Goal: Book appointment/travel/reservation

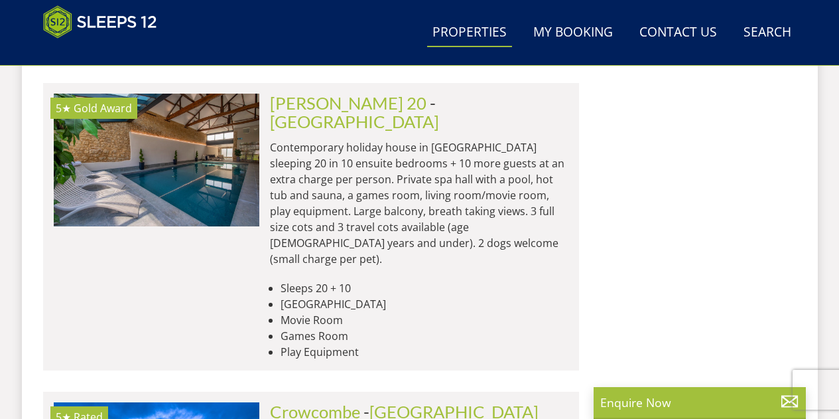
scroll to position [4985, 0]
click at [770, 38] on link "Search Check Availability" at bounding box center [767, 33] width 58 height 30
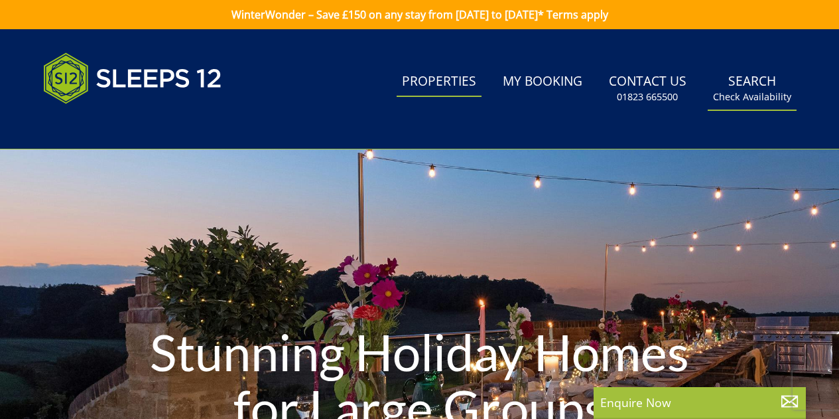
scroll to position [0, 0]
click at [761, 92] on small "Check Availability" at bounding box center [752, 96] width 78 height 13
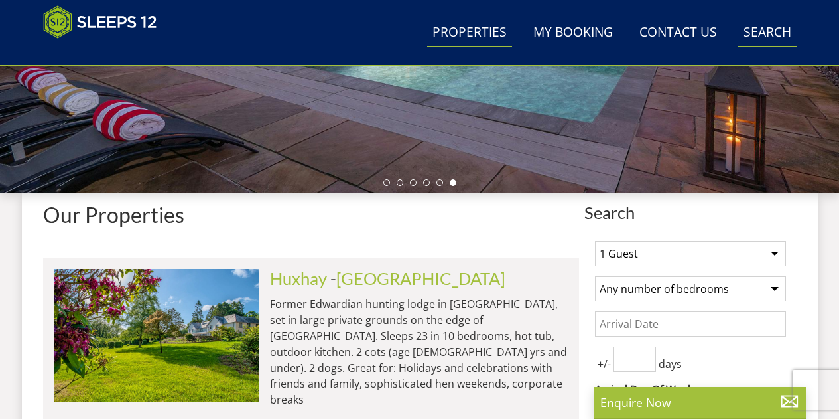
scroll to position [368, 0]
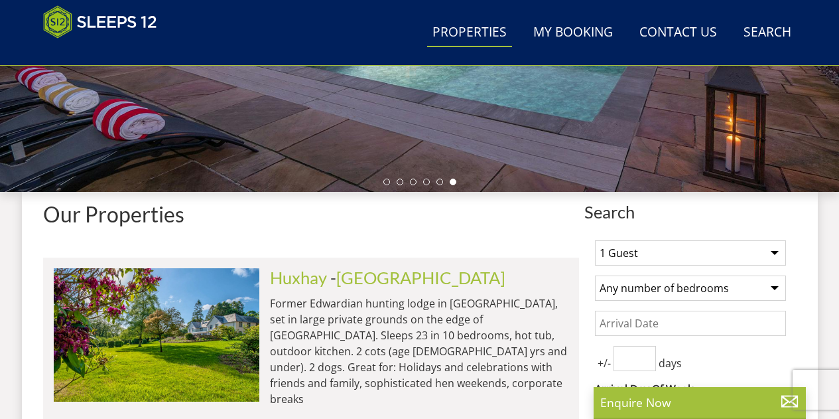
click at [774, 251] on select "1 Guest 2 Guests 3 Guests 4 Guests 5 Guests 6 Guests 7 Guests 8 Guests 9 Guests…" at bounding box center [690, 252] width 191 height 25
select select "14"
click at [595, 240] on select "1 Guest 2 Guests 3 Guests 4 Guests 5 Guests 6 Guests 7 Guests 8 Guests 9 Guests…" at bounding box center [690, 252] width 191 height 25
click at [778, 285] on select "Any number of bedrooms 3 Bedrooms 4 Bedrooms 5 Bedrooms 6 Bedrooms 7 Bedrooms 8…" at bounding box center [690, 287] width 191 height 25
select select "6"
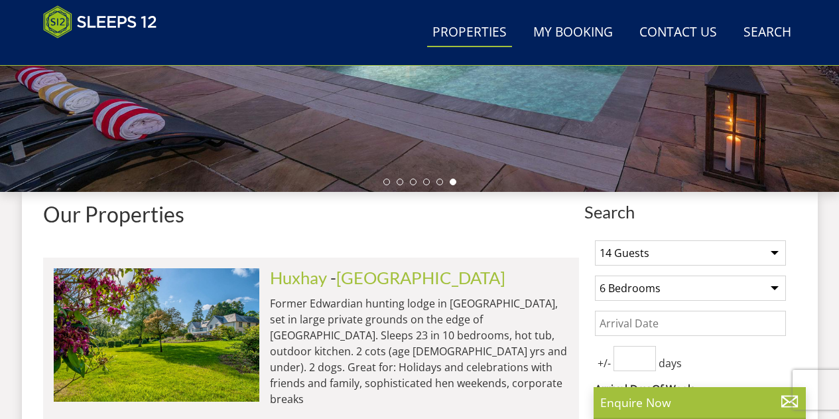
click at [595, 275] on select "Any number of bedrooms 3 Bedrooms 4 Bedrooms 5 Bedrooms 6 Bedrooms 7 Bedrooms 8…" at bounding box center [690, 287] width 191 height 25
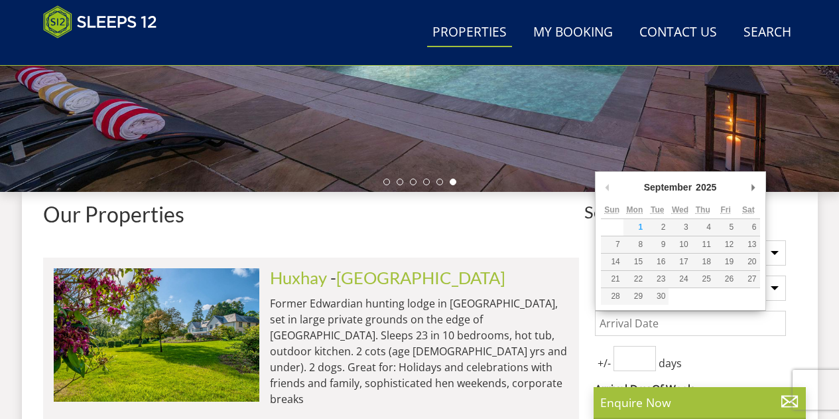
click at [656, 318] on input "Date" at bounding box center [690, 323] width 191 height 25
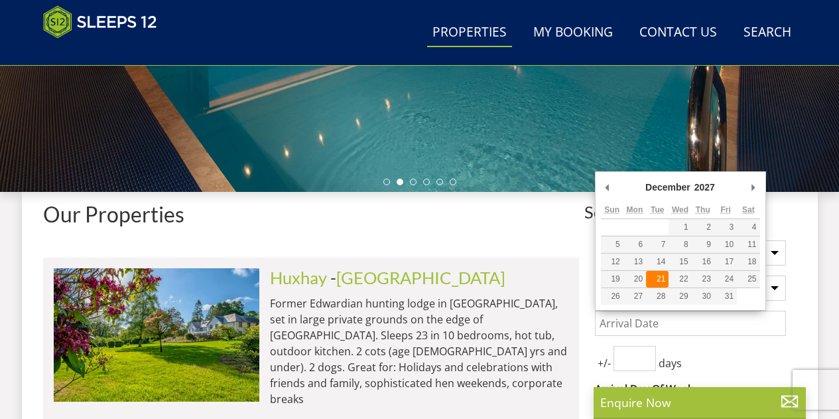
type input "[DATE]"
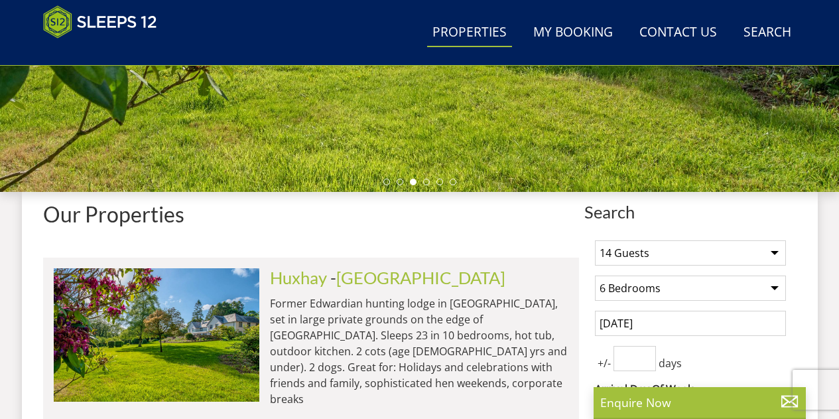
click at [632, 350] on input "number" at bounding box center [635, 358] width 42 height 25
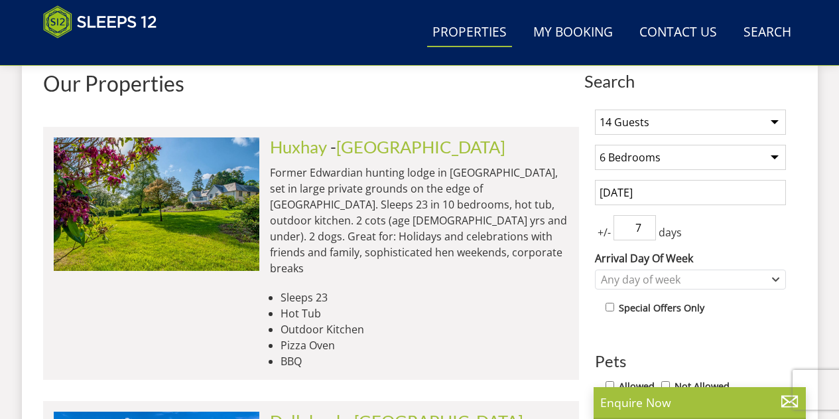
scroll to position [499, 0]
type input "7"
click at [776, 277] on icon "Combobox" at bounding box center [775, 279] width 7 height 8
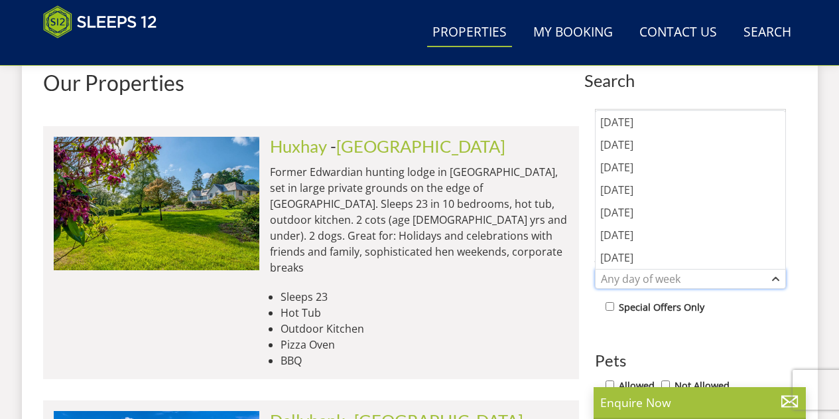
click at [776, 277] on icon "Combobox" at bounding box center [777, 278] width 6 height 3
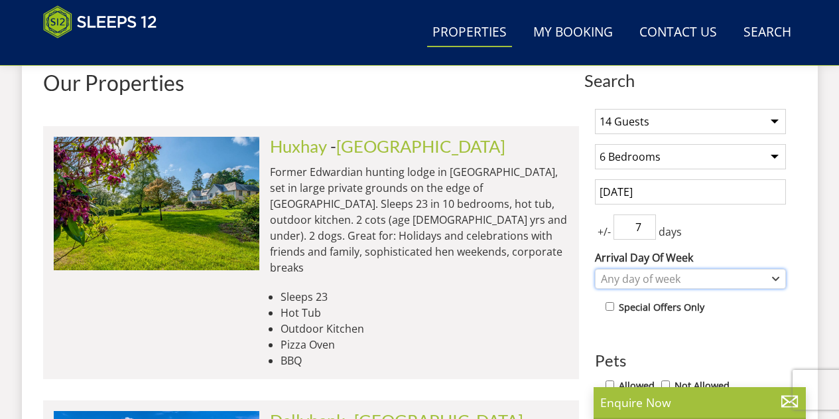
scroll to position [531, 0]
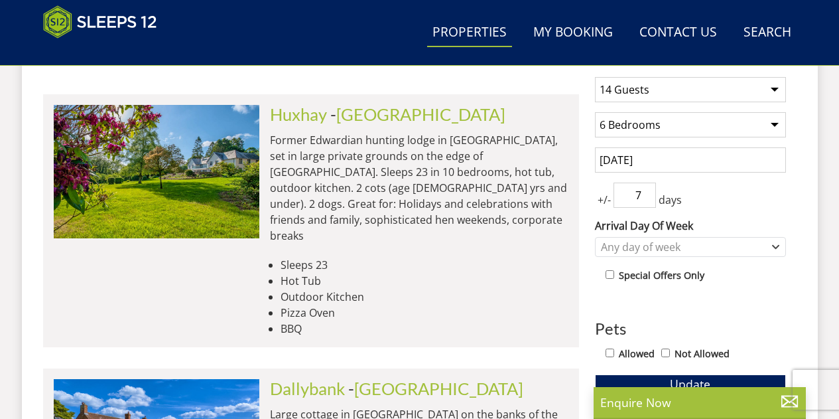
click at [611, 352] on input "Allowed" at bounding box center [610, 352] width 9 height 9
checkbox input "true"
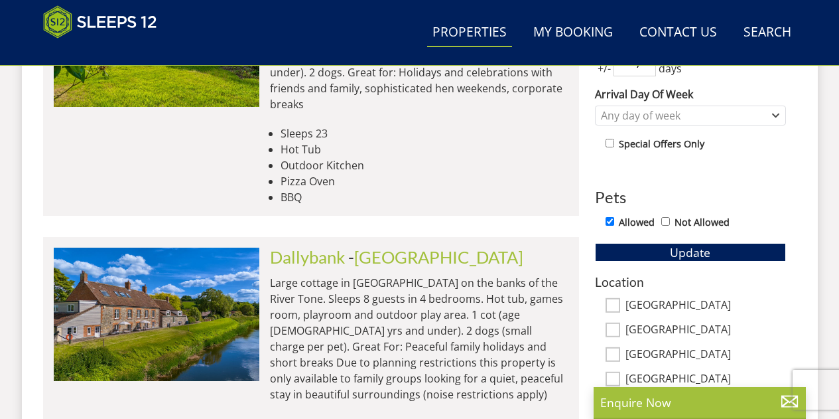
scroll to position [782, 0]
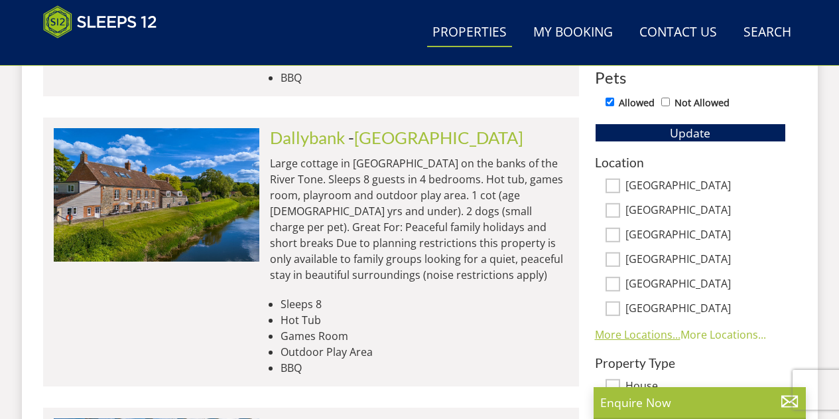
click at [630, 336] on link "More Locations..." at bounding box center [638, 334] width 86 height 15
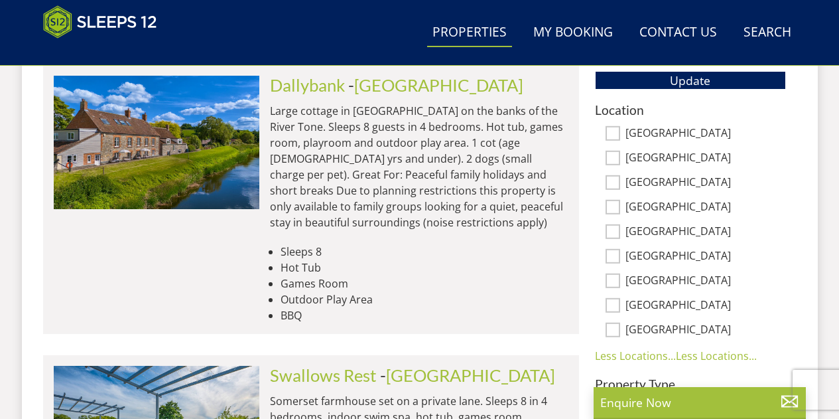
scroll to position [841, 0]
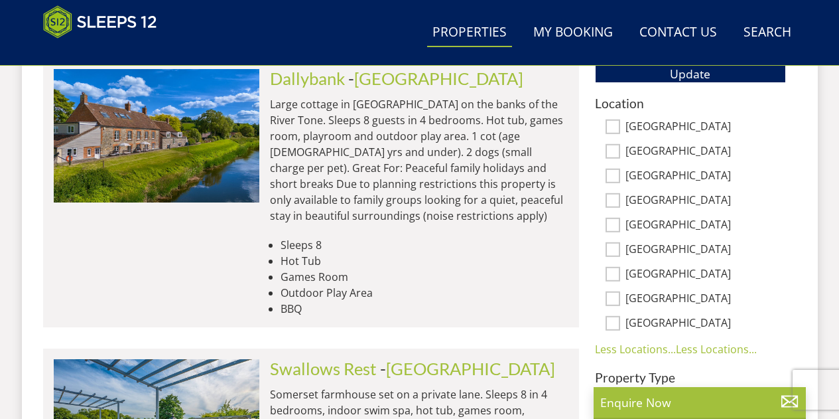
click at [616, 126] on input "[GEOGRAPHIC_DATA]" at bounding box center [613, 126] width 15 height 15
checkbox input "true"
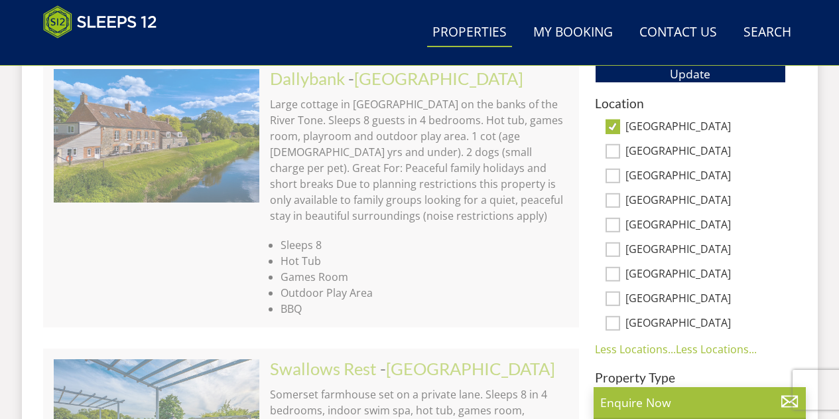
click at [614, 152] on input "[GEOGRAPHIC_DATA]" at bounding box center [613, 151] width 15 height 15
checkbox input "true"
click at [614, 171] on input "[GEOGRAPHIC_DATA]" at bounding box center [613, 176] width 15 height 15
checkbox input "true"
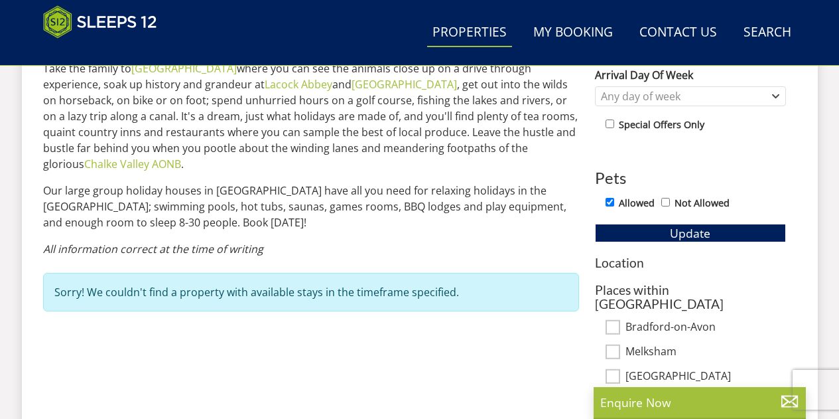
scroll to position [682, 0]
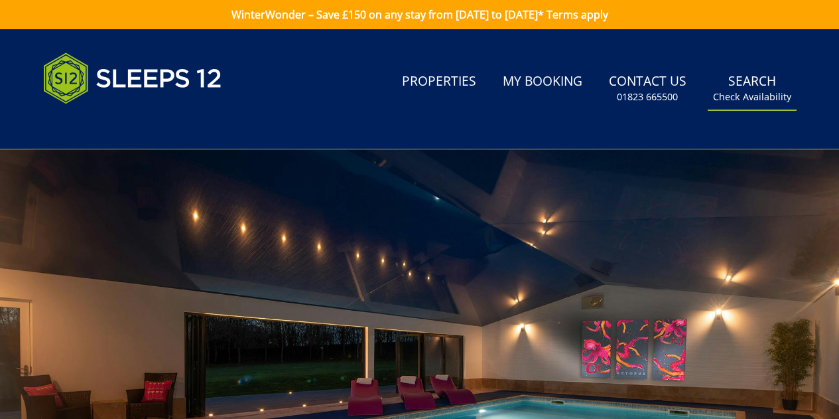
click at [748, 100] on small "Check Availability" at bounding box center [752, 96] width 78 height 13
